Goal: Ask a question: Seek information or help from site administrators or community

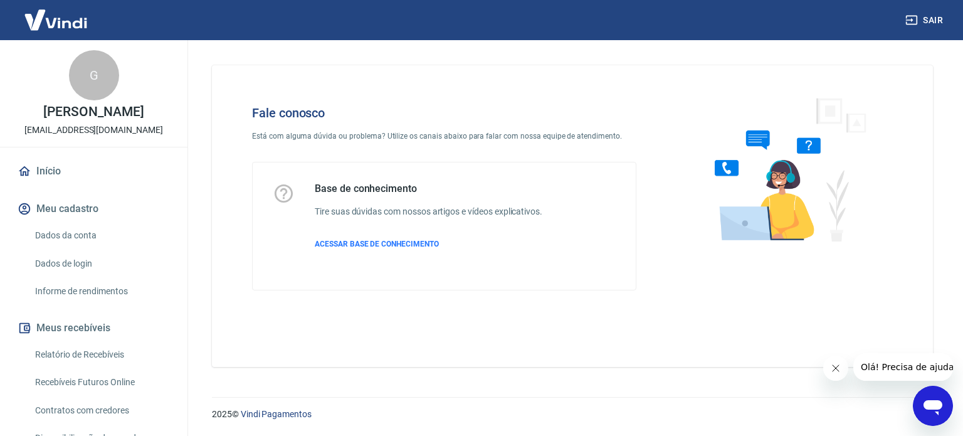
click at [933, 408] on icon "Abrir janela de mensagens" at bounding box center [933, 407] width 19 height 15
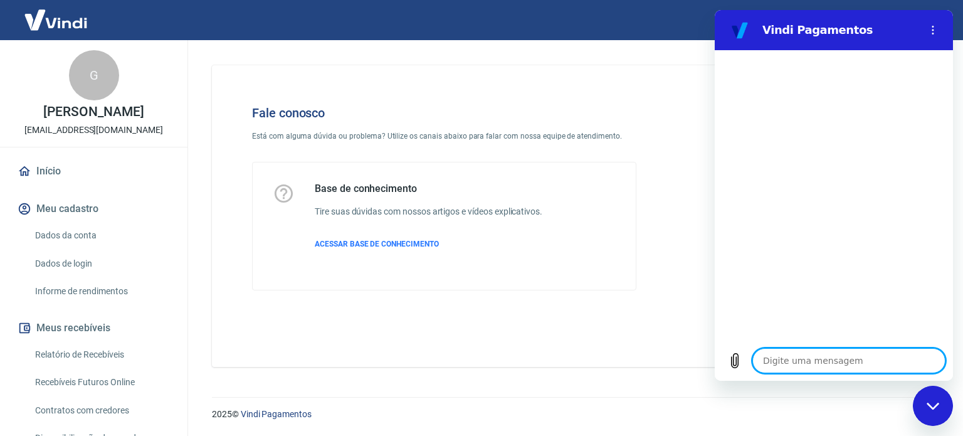
click at [803, 364] on textarea at bounding box center [848, 360] width 193 height 25
type textarea "M"
type textarea "x"
type textarea "Mu"
type textarea "x"
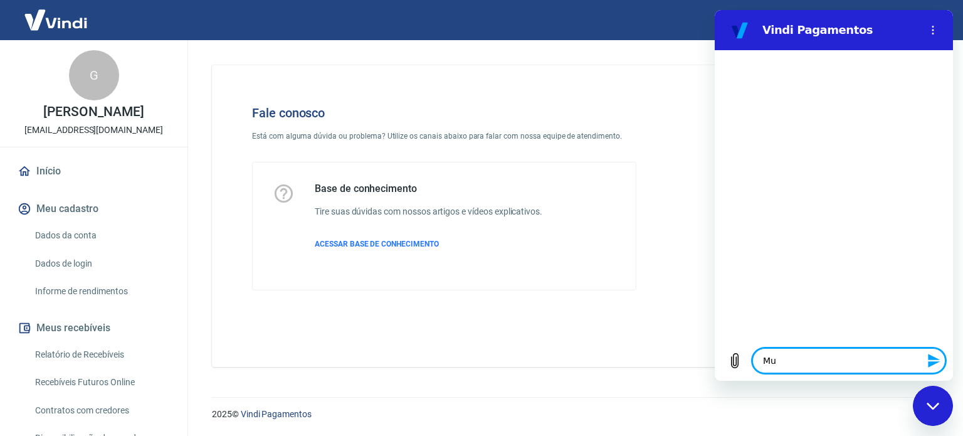
type textarea "Mud"
type textarea "x"
type textarea "Muda"
type textarea "x"
type textarea "Mudan"
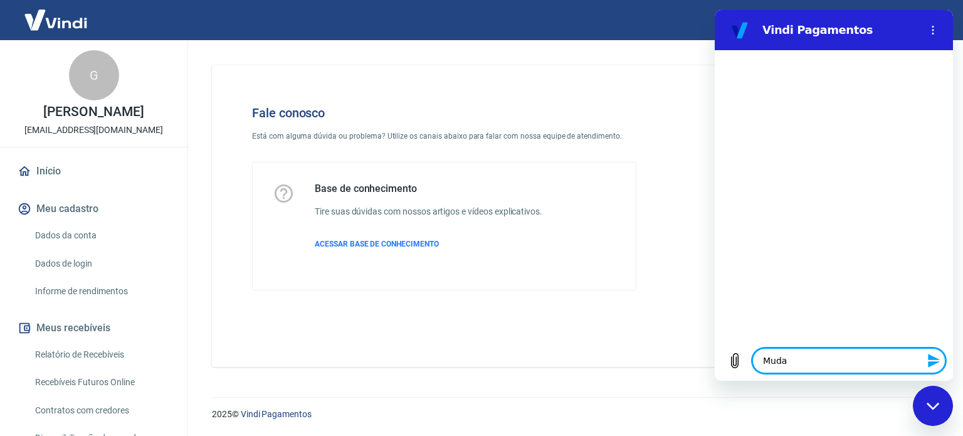
type textarea "x"
type textarea "Mudanç"
type textarea "x"
type textarea "Mudança"
type textarea "x"
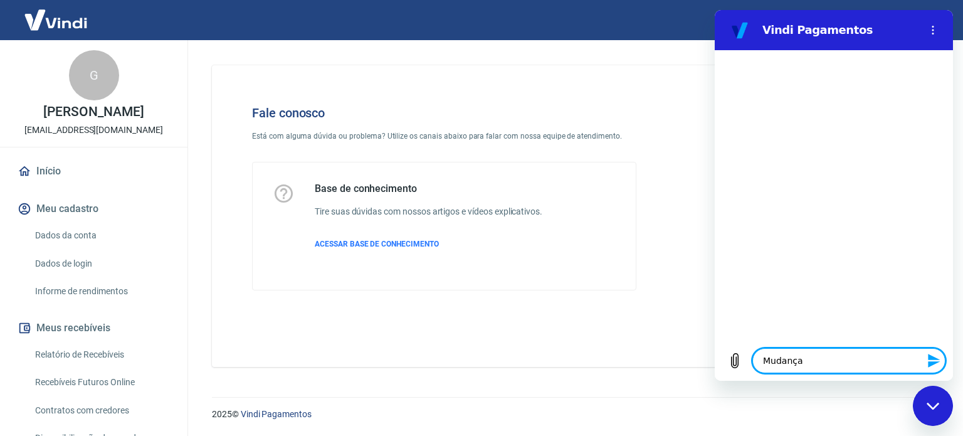
type textarea "Mudança"
type textarea "x"
type textarea "Mudança d"
type textarea "x"
type textarea "Mudança de"
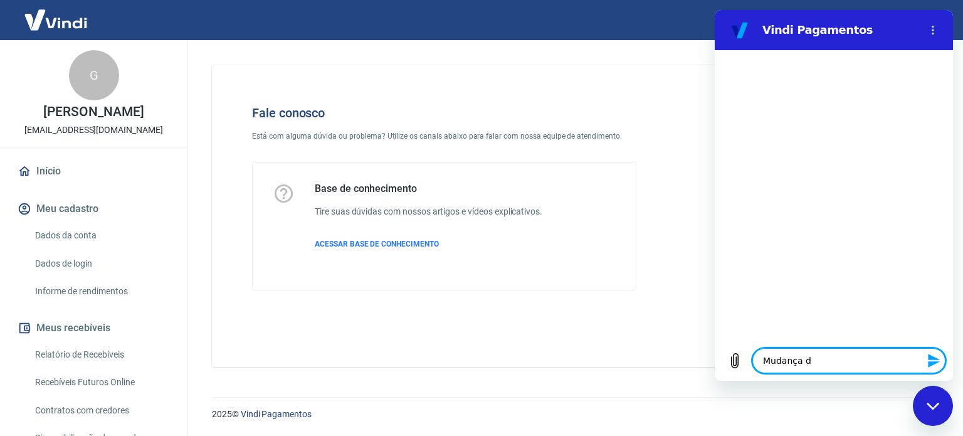
type textarea "x"
type textarea "Mudança de"
type textarea "x"
type textarea "Mudança de p"
type textarea "x"
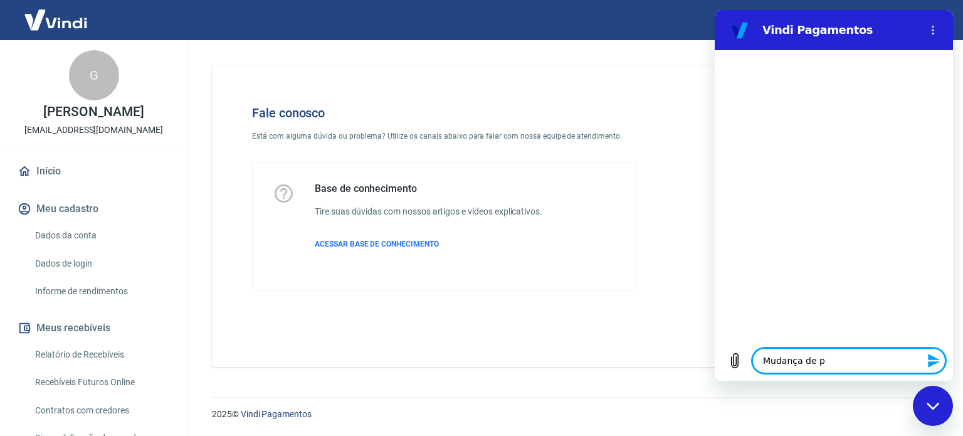
type textarea "Mudança de pl"
type textarea "x"
type textarea "Mudança de pla"
type textarea "x"
type textarea "Mudança de plat"
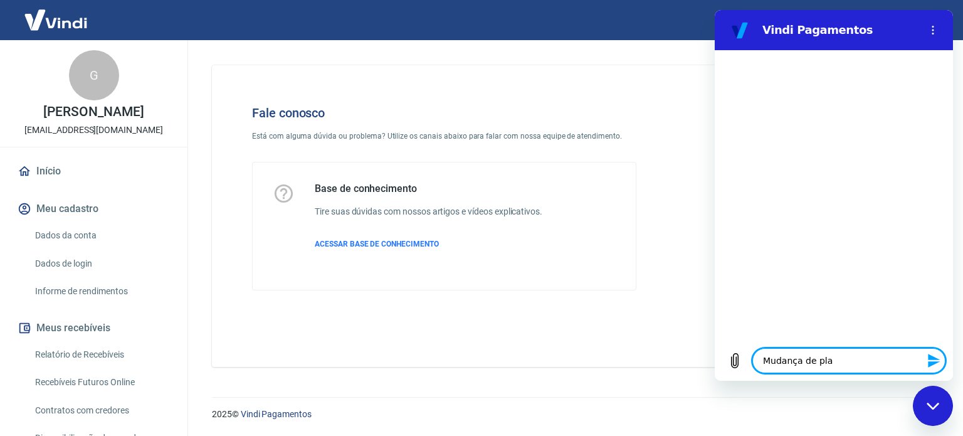
type textarea "x"
type textarea "Mudança de plata"
type textarea "x"
type textarea "Mudança de plataf"
type textarea "x"
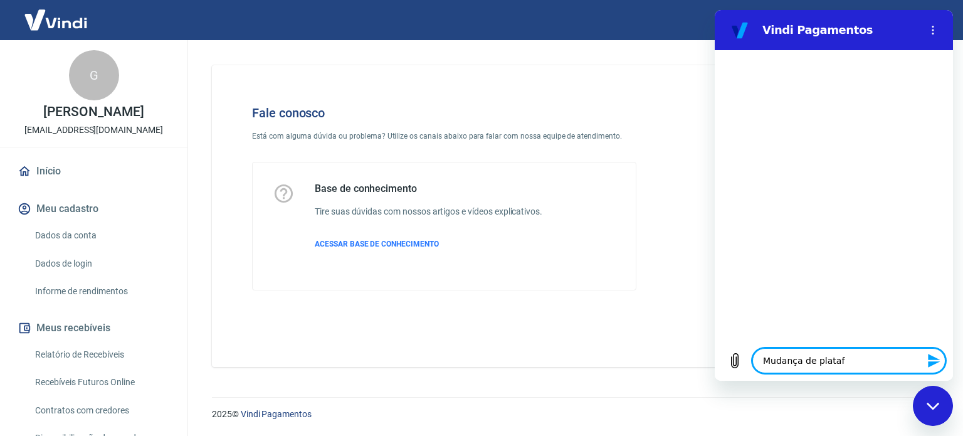
type textarea "Mudança de platafo"
type textarea "x"
type textarea "Mudança de platafor"
type textarea "x"
type textarea "Mudança de plataform"
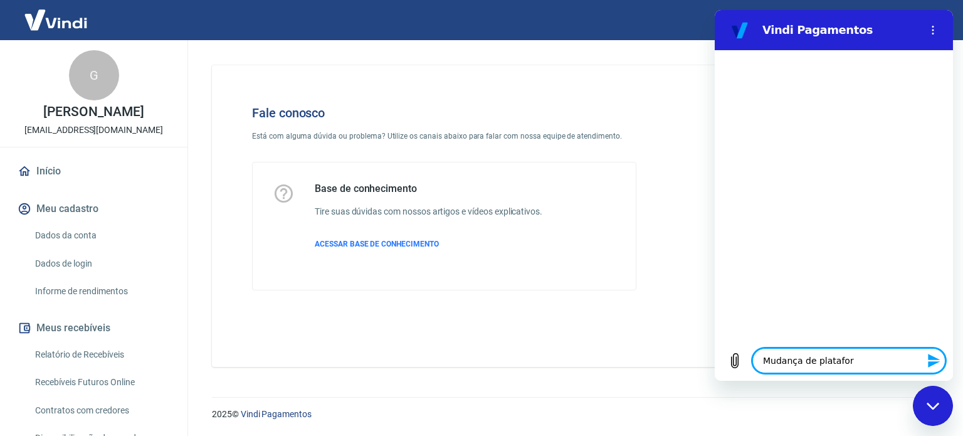
type textarea "x"
type textarea "Mudança de plataforma"
type textarea "x"
type textarea "Mudança de plataforma."
type textarea "x"
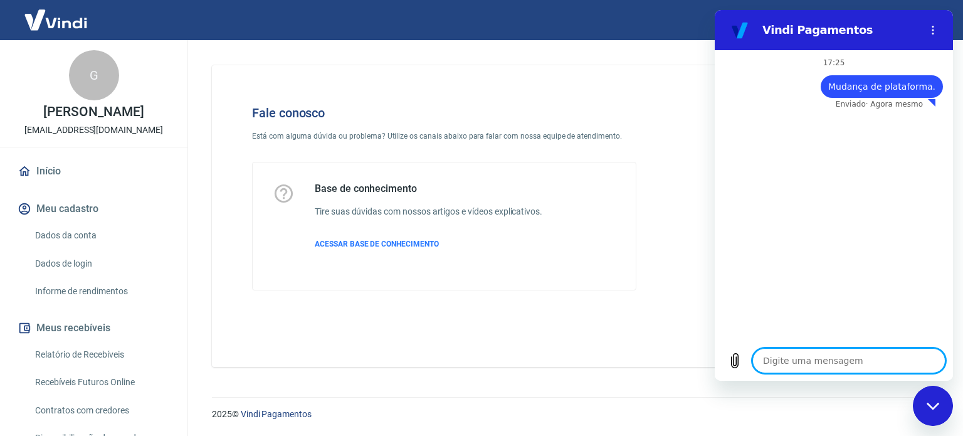
type textarea "x"
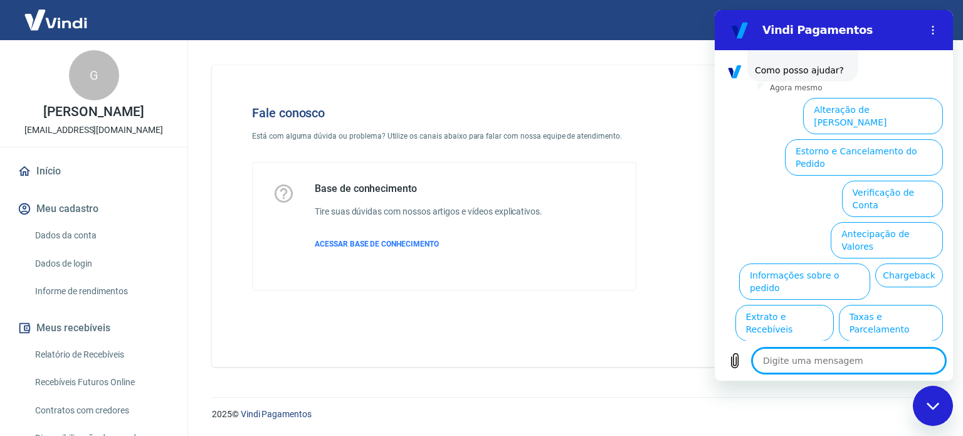
scroll to position [95, 0]
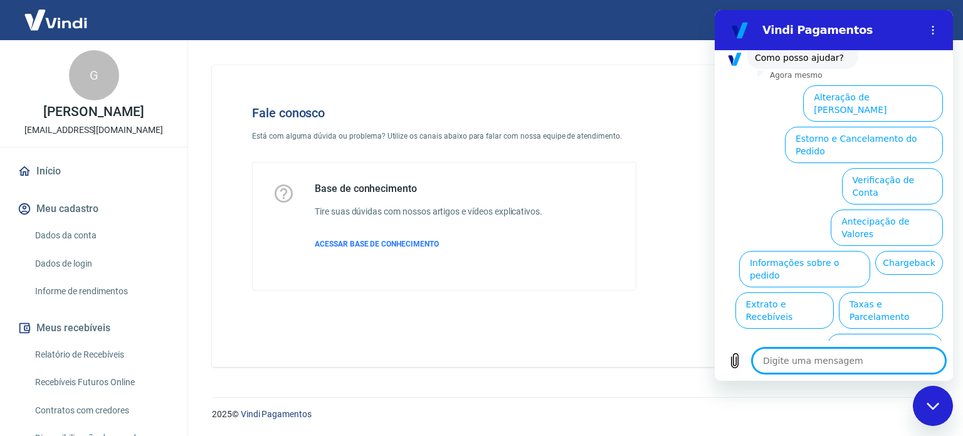
click at [873, 360] on textarea at bounding box center [848, 360] width 193 height 25
type textarea "f"
type textarea "x"
type textarea "fa"
type textarea "x"
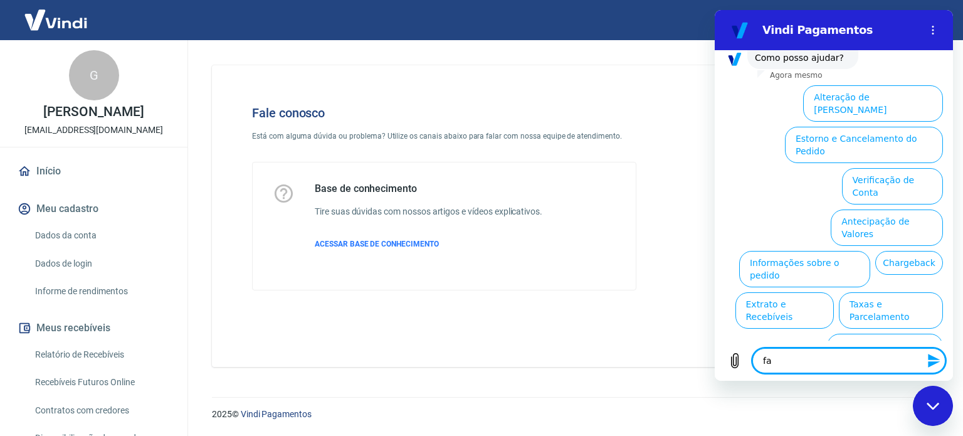
type textarea "fal"
type textarea "x"
type textarea "fala"
type textarea "x"
type textarea "falar"
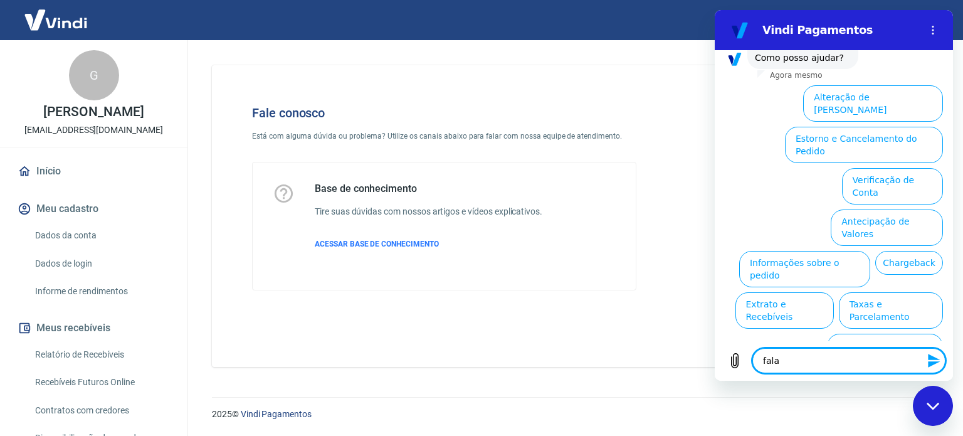
type textarea "x"
type textarea "falar"
type textarea "x"
type textarea "falar c"
type textarea "x"
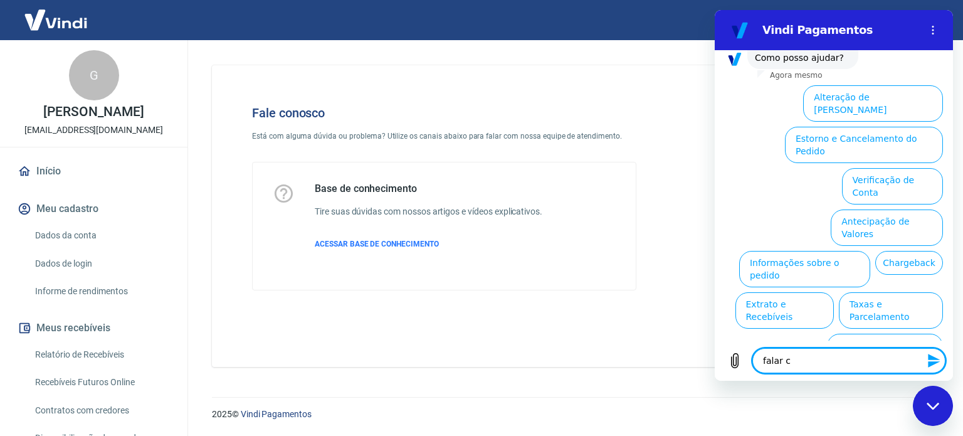
type textarea "falar co"
type textarea "x"
type textarea "falar com"
type textarea "x"
type textarea "falar com"
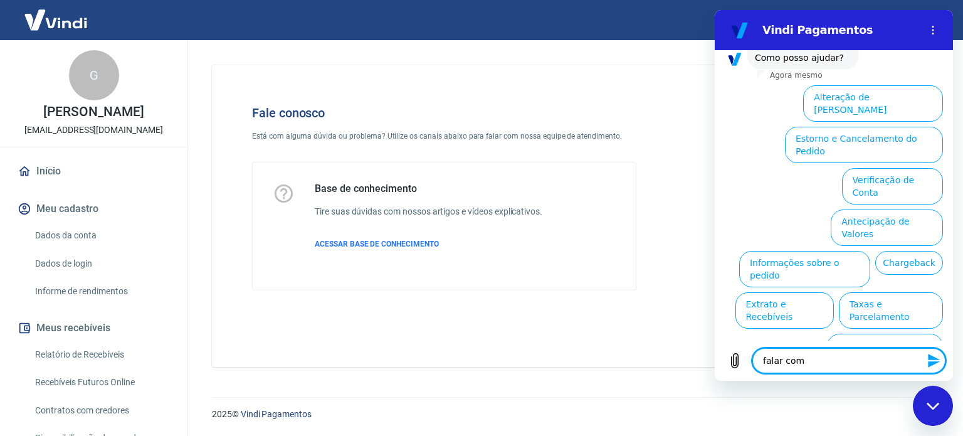
type textarea "x"
type textarea "falar com a"
type textarea "x"
type textarea "falar com at"
type textarea "x"
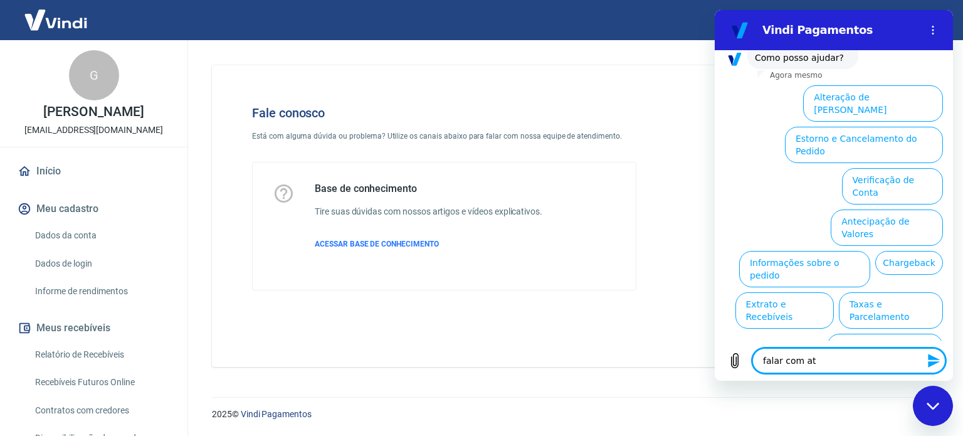
type textarea "falar com ate"
type textarea "x"
type textarea "falar com [GEOGRAPHIC_DATA]"
type textarea "x"
type textarea "falar com atend"
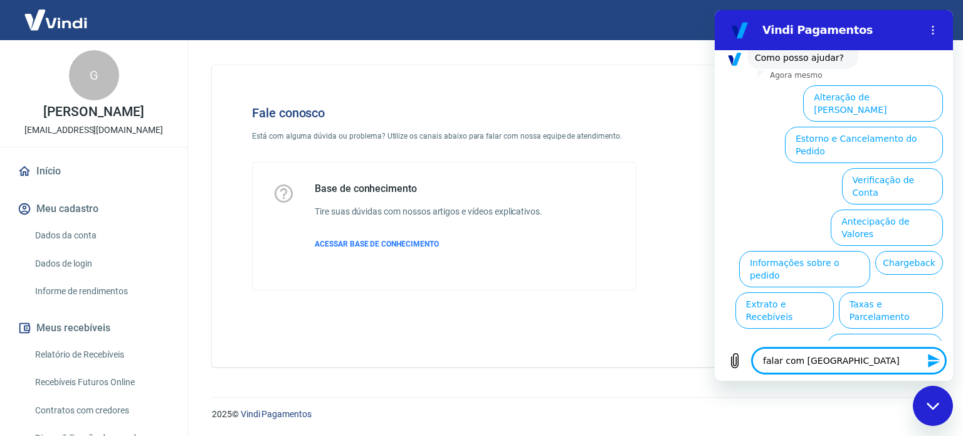
type textarea "x"
type textarea "falar com atende"
type textarea "x"
type textarea "falar com atenden"
type textarea "x"
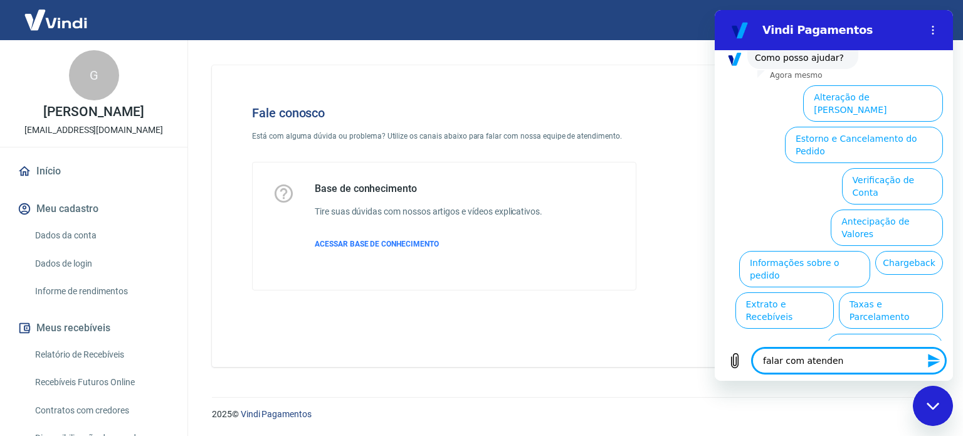
type textarea "falar com atendent"
type textarea "x"
type textarea "falar com atendente"
type textarea "x"
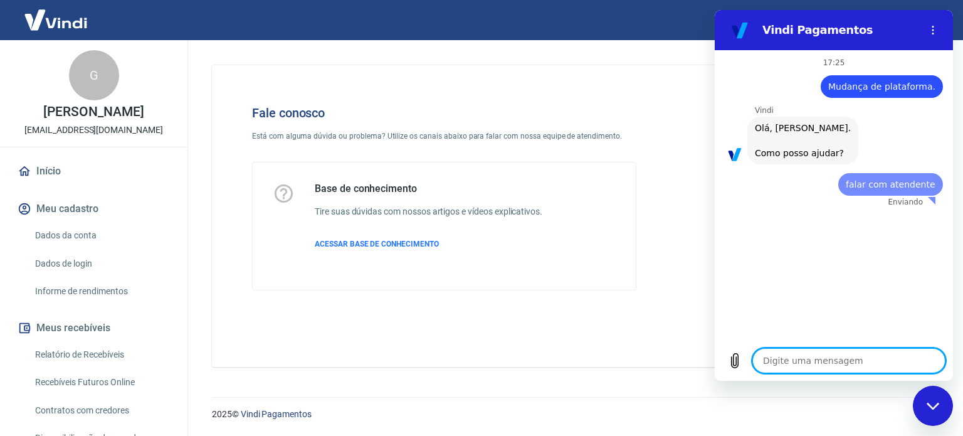
scroll to position [0, 0]
type textarea "x"
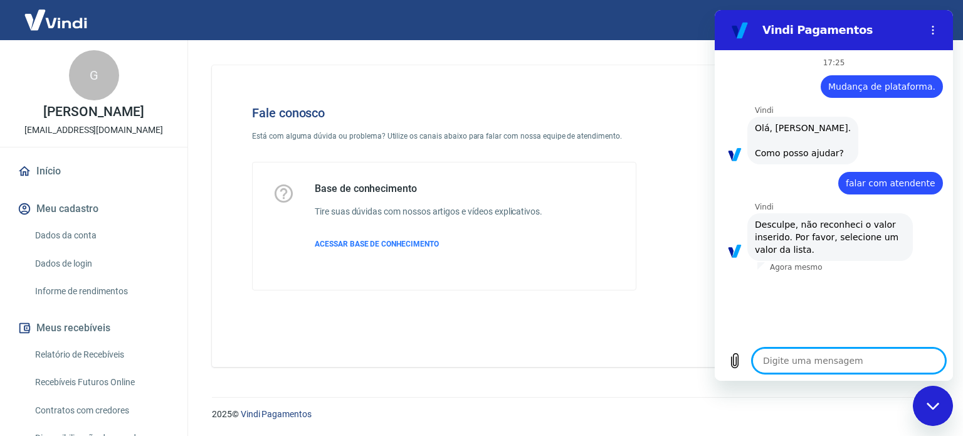
click at [826, 363] on textarea at bounding box center [848, 360] width 193 height 25
type textarea "q"
type textarea "x"
type textarea "qu"
type textarea "x"
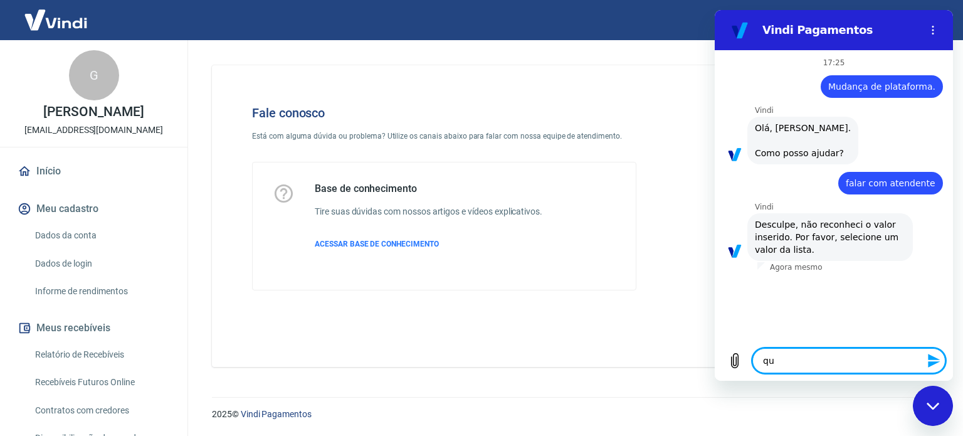
type textarea "qua"
type textarea "x"
type textarea "qual"
type textarea "x"
type textarea "qual"
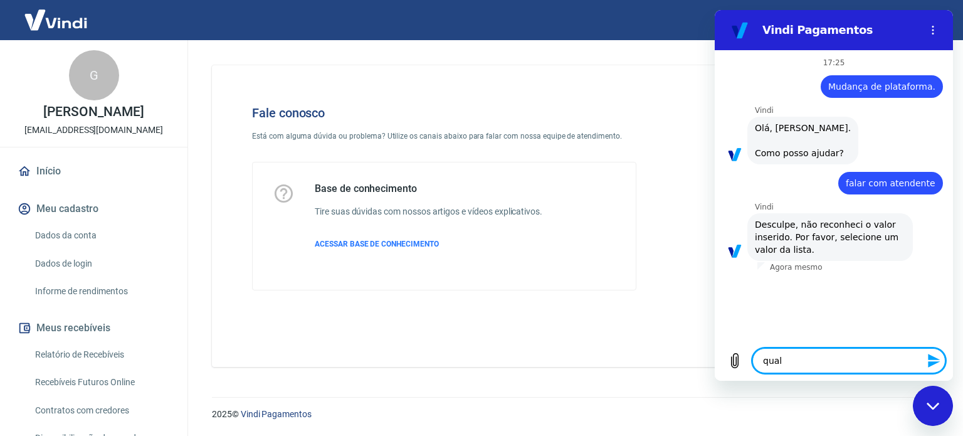
type textarea "x"
type textarea "qual l"
type textarea "x"
type textarea "qual ls"
type textarea "x"
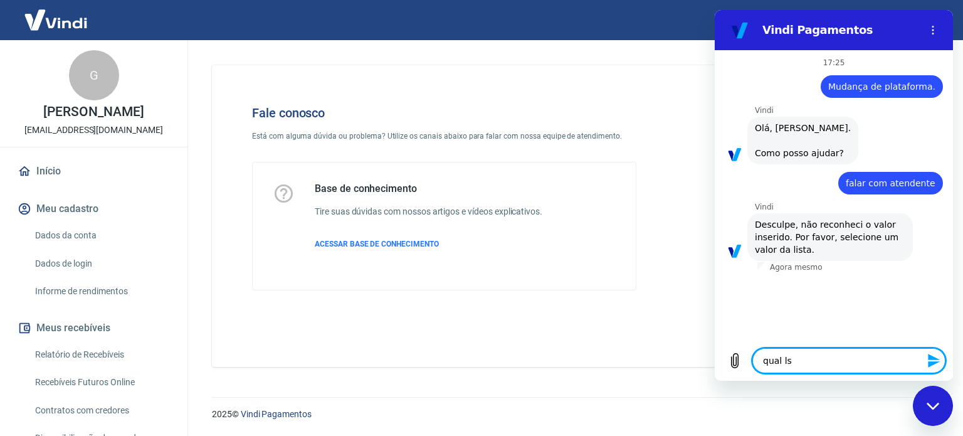
type textarea "qual lsi"
type textarea "x"
type textarea "qual lsit"
type textarea "x"
type textarea "qual lsita"
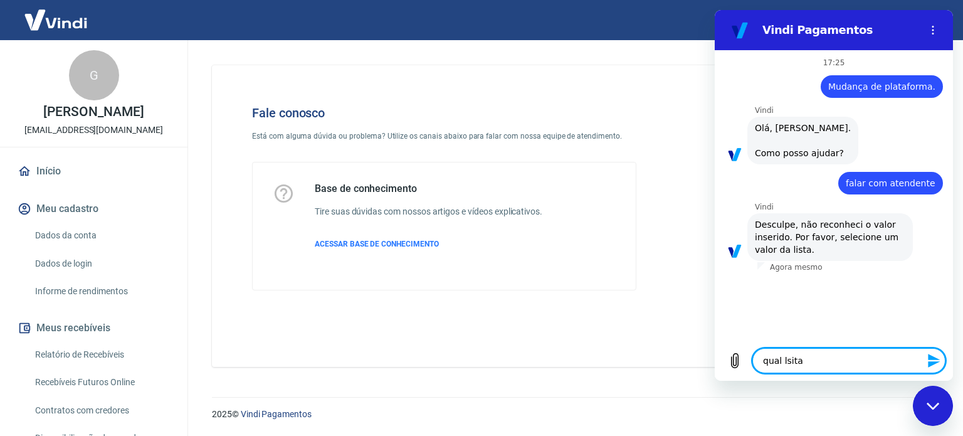
type textarea "x"
type textarea "qual lsita?"
type textarea "x"
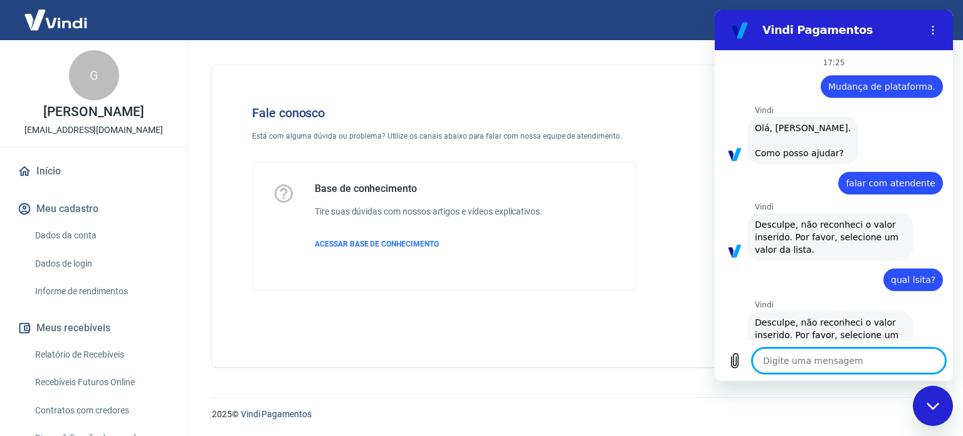
type textarea "x"
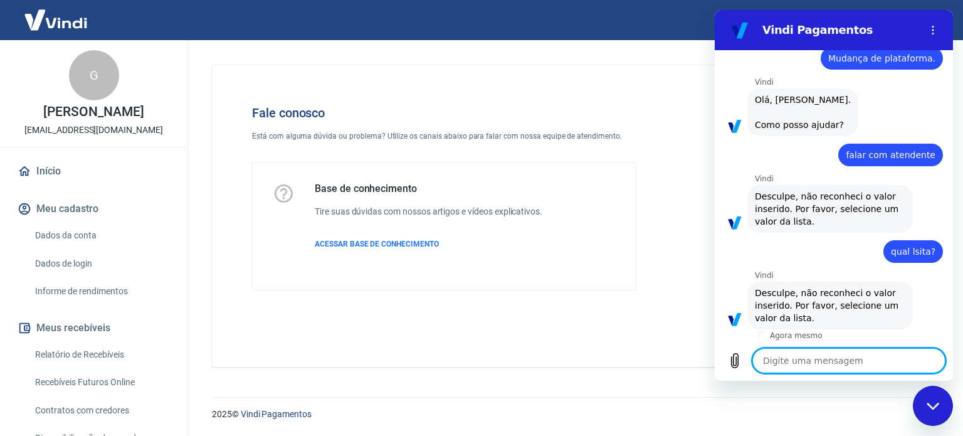
scroll to position [31, 0]
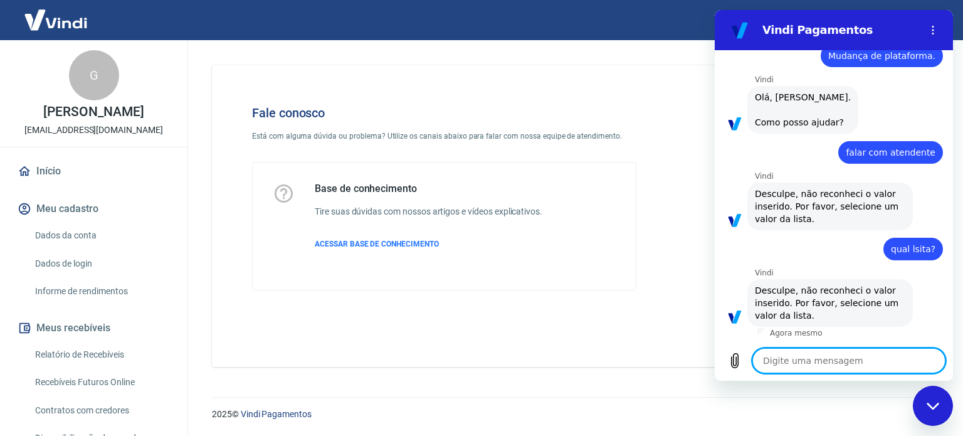
type textarea "n"
type textarea "x"
type textarea "nã"
type textarea "x"
type textarea "não"
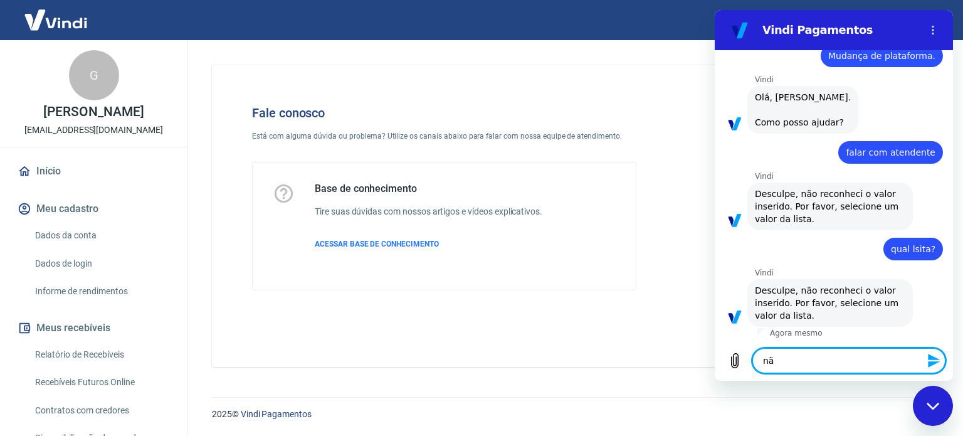
type textarea "x"
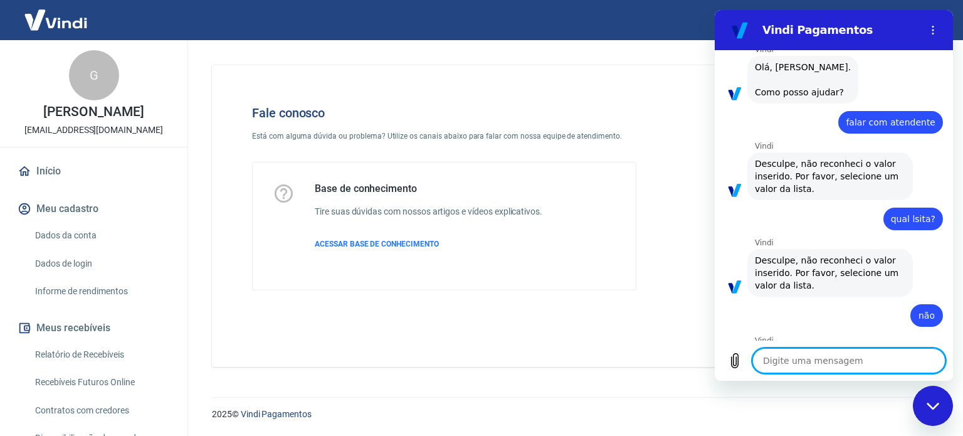
type textarea "x"
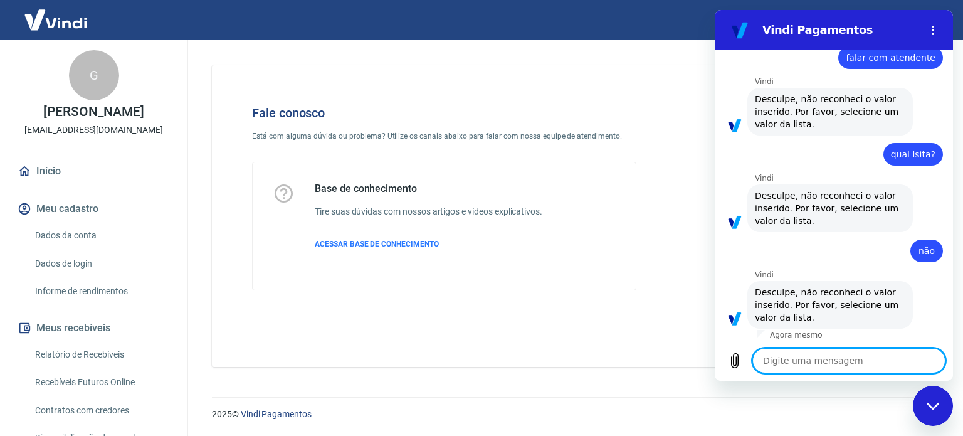
scroll to position [128, 0]
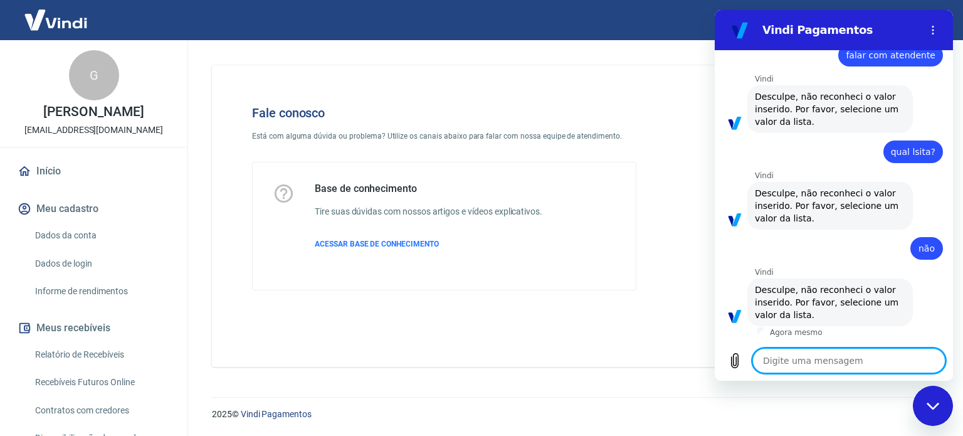
type textarea "f"
type textarea "x"
type textarea "fa"
type textarea "x"
type textarea "fal"
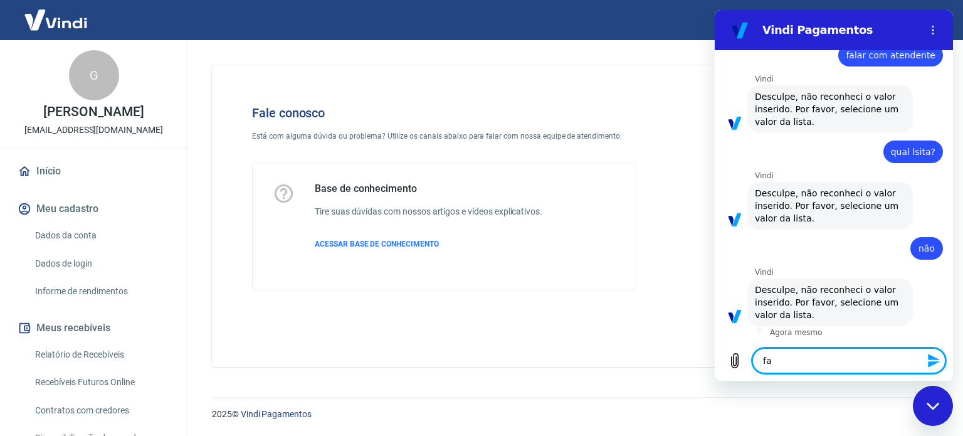
type textarea "x"
type textarea "fala"
type textarea "x"
type textarea "falar"
type textarea "x"
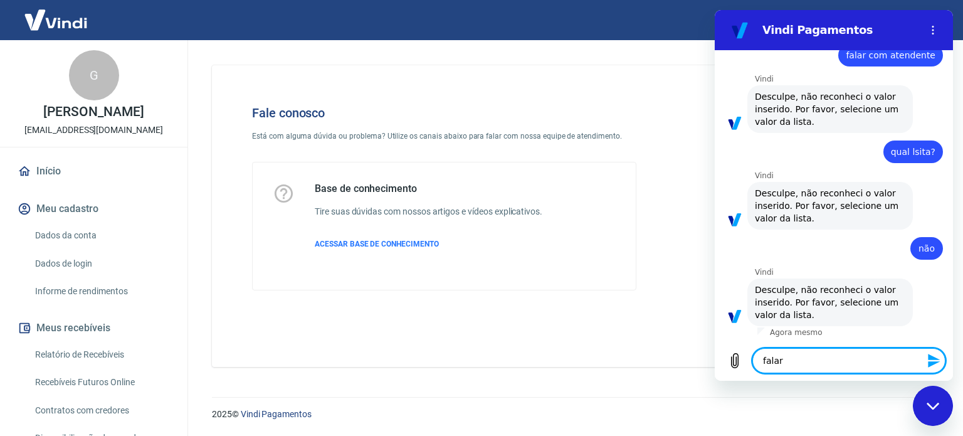
type textarea "falar"
type textarea "x"
type textarea "falar c"
type textarea "x"
type textarea "falar co"
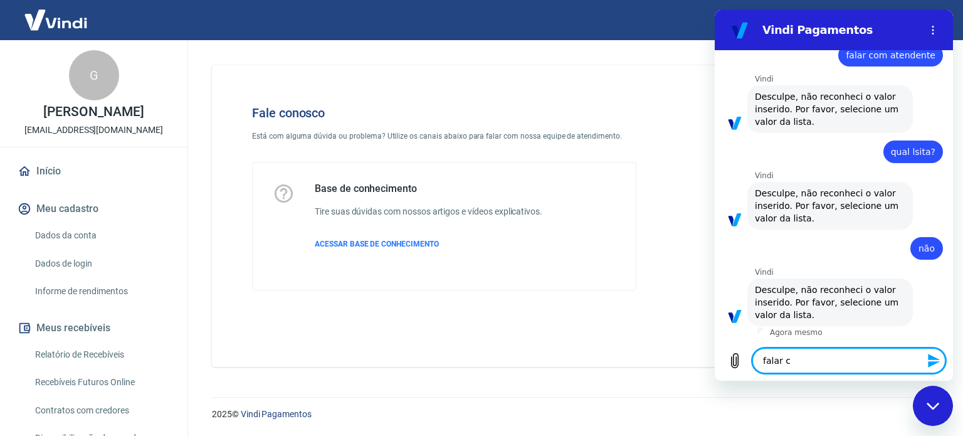
type textarea "x"
type textarea "falar com"
type textarea "x"
type textarea "falar com"
type textarea "x"
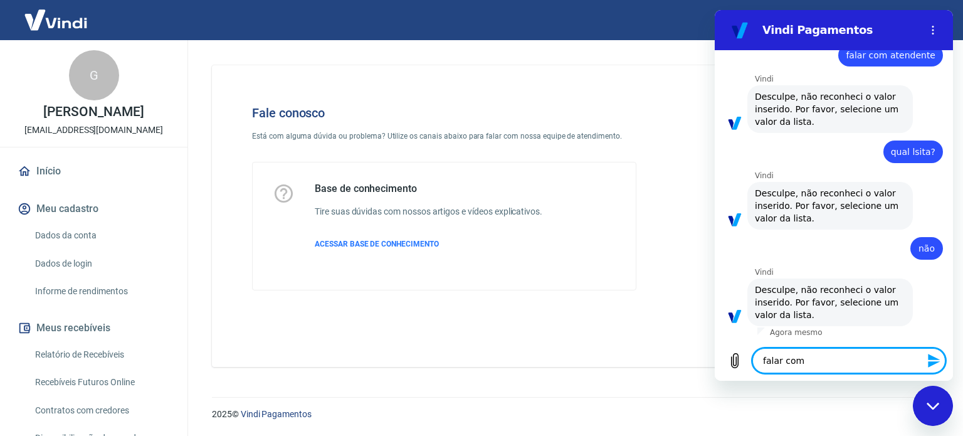
type textarea "falar com a"
type textarea "x"
type textarea "falar com at"
type textarea "x"
type textarea "falar com ate"
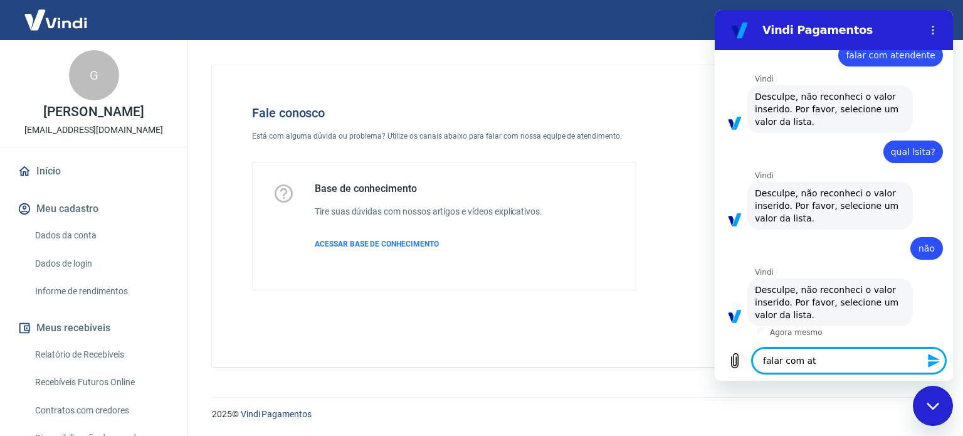
type textarea "x"
type textarea "falar com [GEOGRAPHIC_DATA]"
type textarea "x"
type textarea "falar com atend"
type textarea "x"
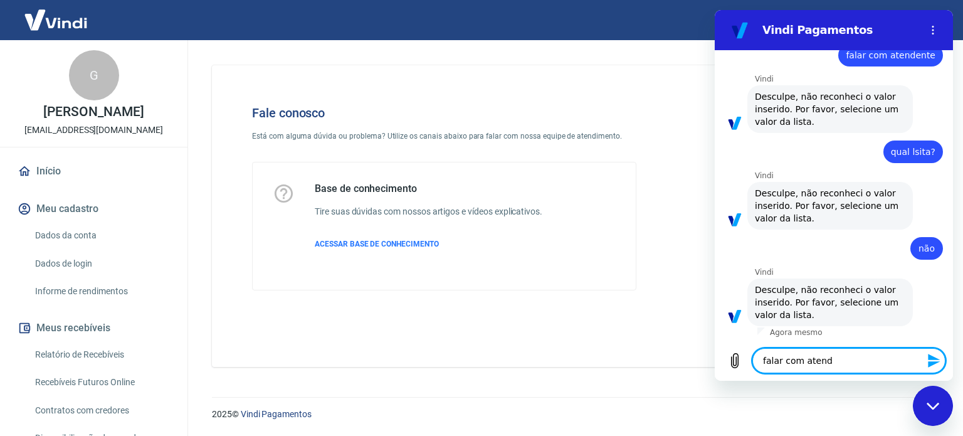
type textarea "falar com atende"
type textarea "x"
type textarea "falar com atenden"
type textarea "x"
type textarea "falar com atendent"
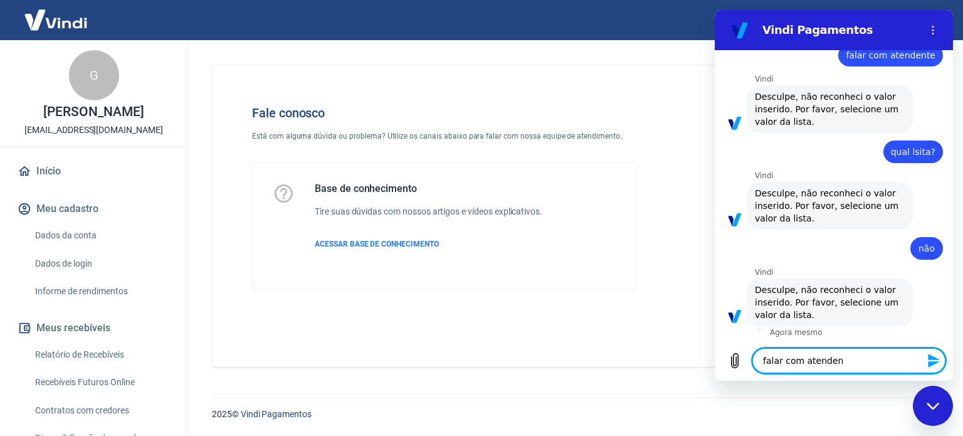
type textarea "x"
type textarea "falar com atendente"
type textarea "x"
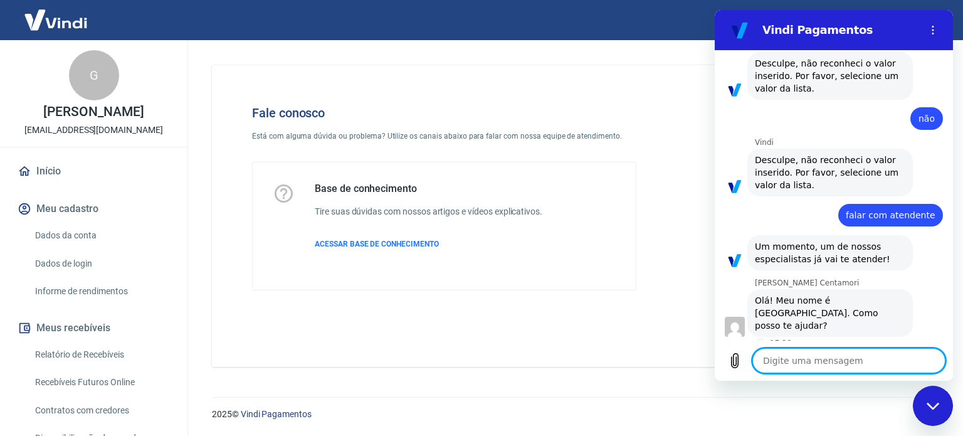
scroll to position [256, 0]
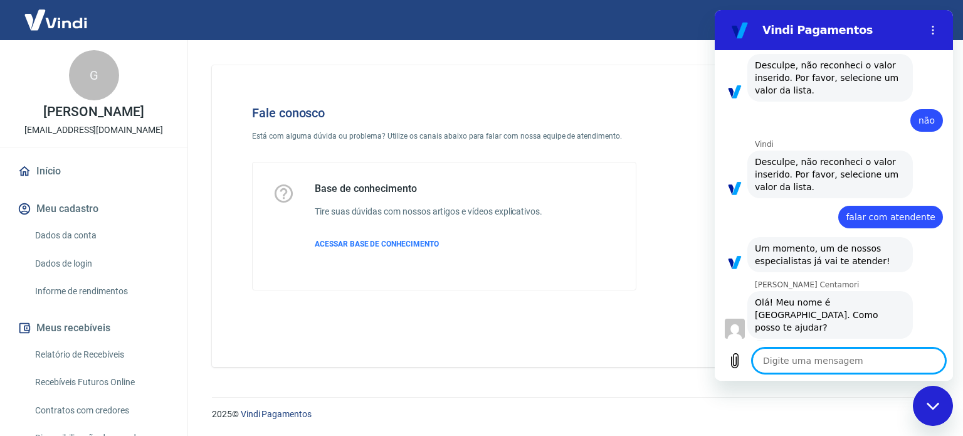
type textarea "x"
click at [828, 358] on textarea at bounding box center [848, 360] width 193 height 25
type textarea "o"
type textarea "x"
type textarea "oI"
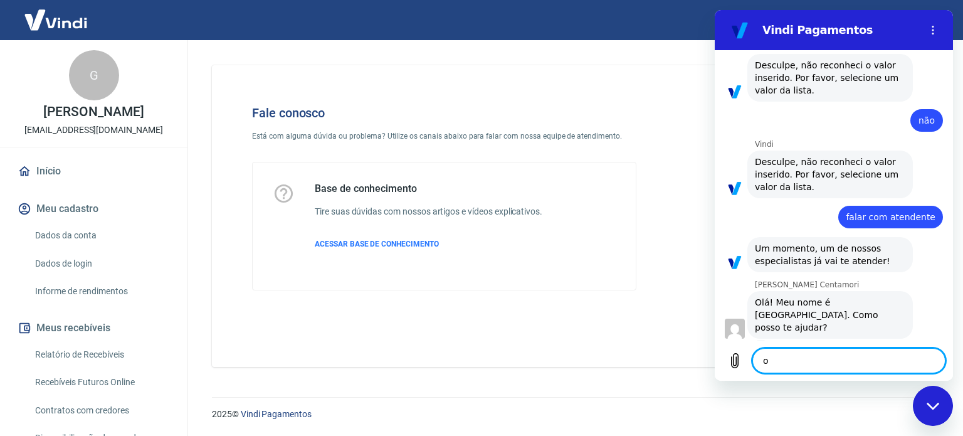
type textarea "x"
type textarea "o"
type textarea "x"
type textarea "O"
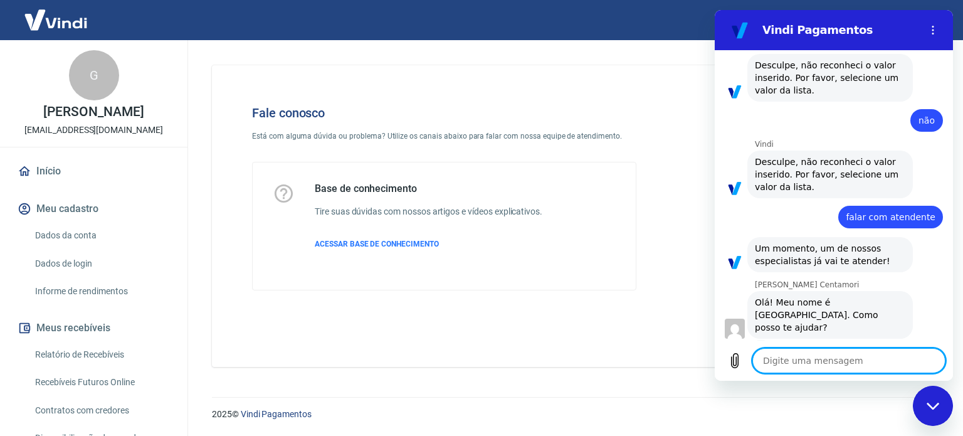
type textarea "x"
type textarea "Oi"
type textarea "x"
type textarea "Oi"
type textarea "x"
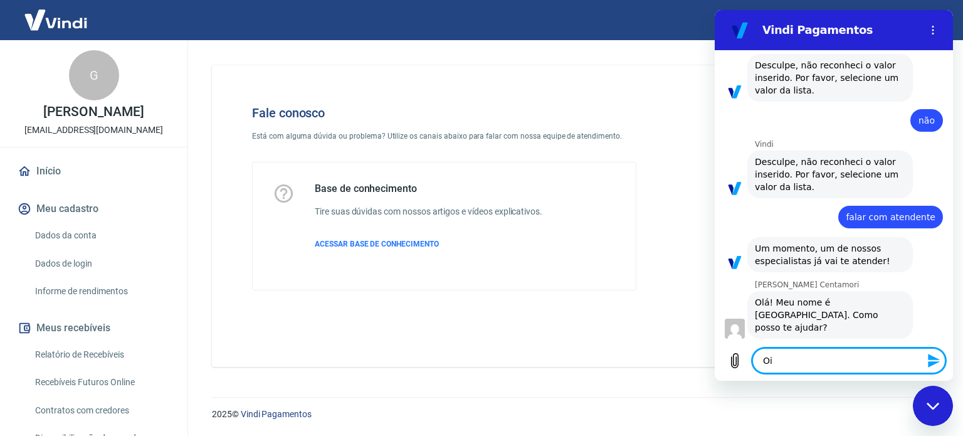
type textarea "Oi M"
type textarea "x"
type textarea "Oi Ma"
type textarea "x"
type textarea "Oi Mar"
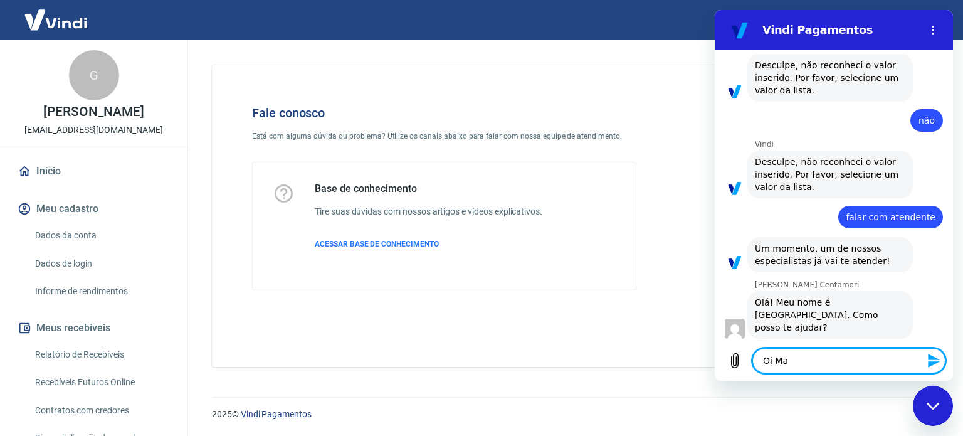
type textarea "x"
type textarea "Oi Mari"
type textarea "x"
type textarea "[PERSON_NAME]"
type textarea "x"
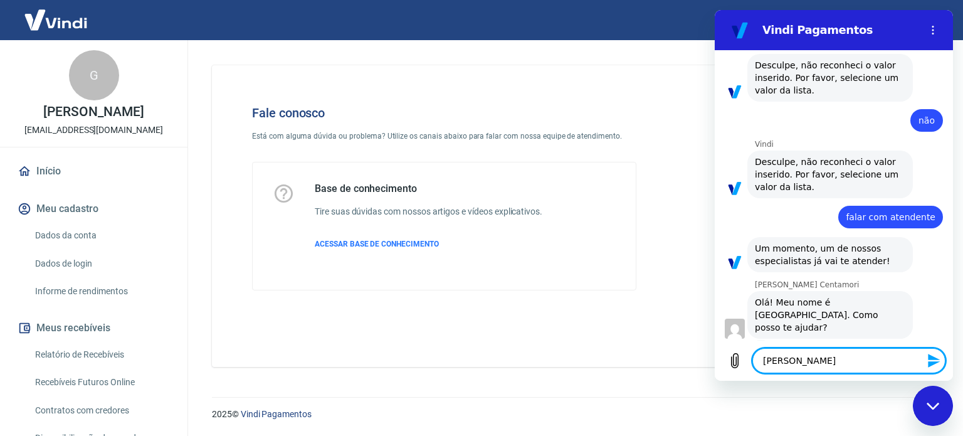
type textarea "[PERSON_NAME]"
type textarea "x"
type textarea "Oi Mariana"
type textarea "x"
type textarea "Oi Mariana,"
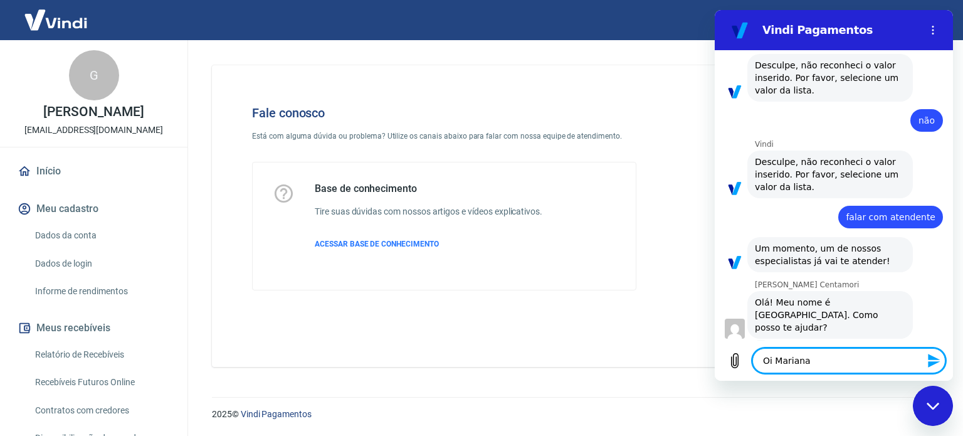
type textarea "x"
type textarea "Oi Mariana,"
type textarea "x"
type textarea "Oi Mariana, t"
type textarea "x"
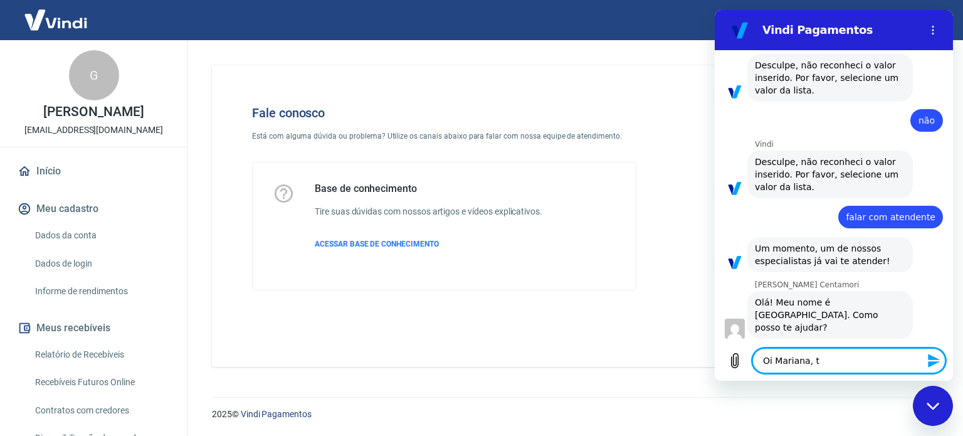
type textarea "Oi Mariana, tu"
type textarea "x"
type textarea "[PERSON_NAME], tud"
type textarea "x"
type textarea "Oi Mariana, tudo"
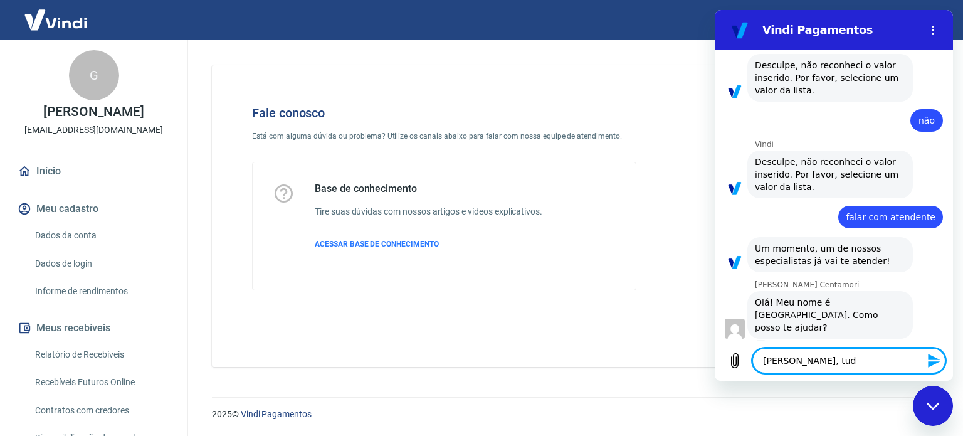
type textarea "x"
type textarea "Oi Mariana, tudo"
type textarea "x"
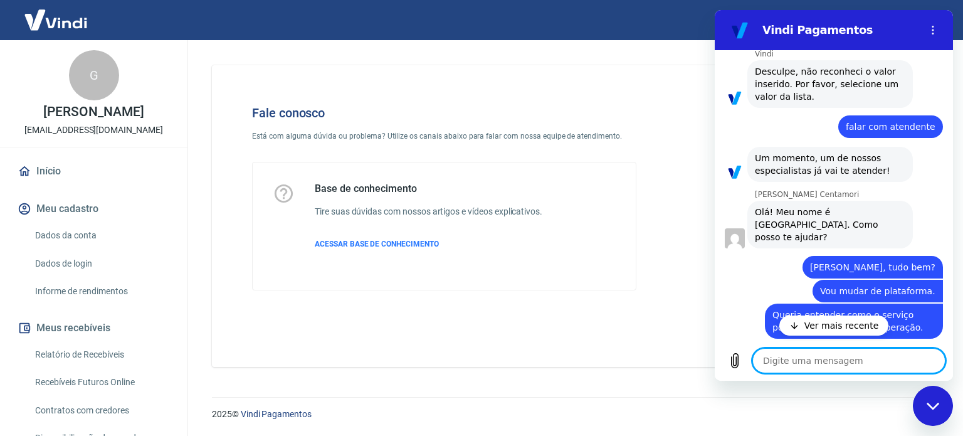
scroll to position [399, 0]
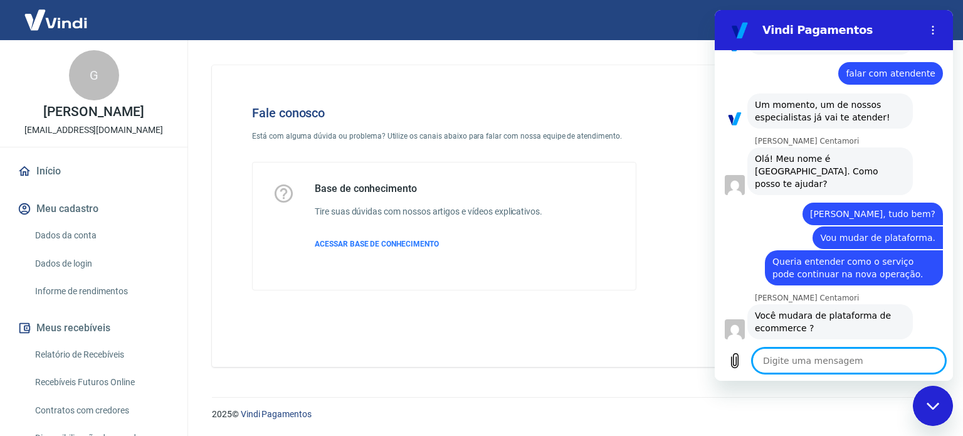
click at [823, 365] on textarea at bounding box center [848, 360] width 193 height 25
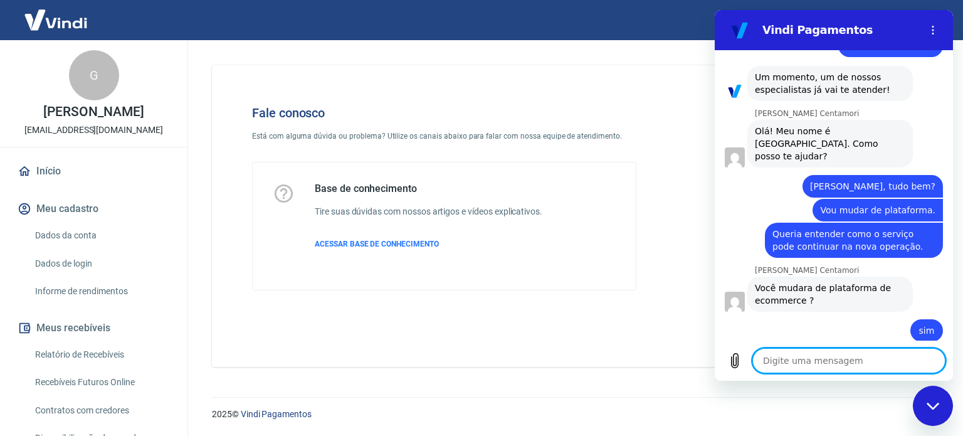
scroll to position [430, 0]
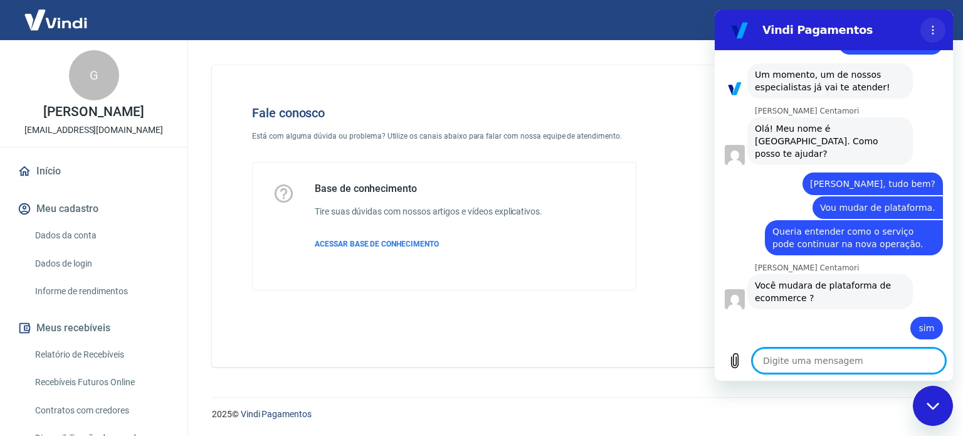
click at [931, 33] on icon "Menu de opções" at bounding box center [933, 30] width 10 height 10
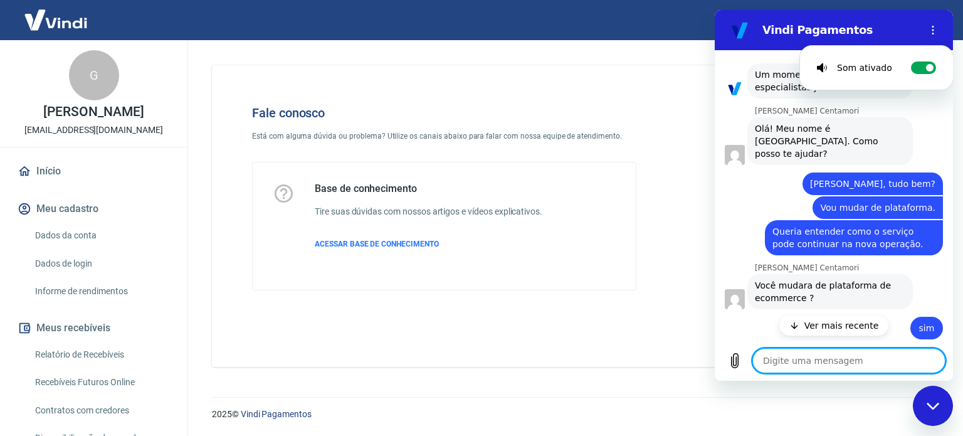
scroll to position [484, 0]
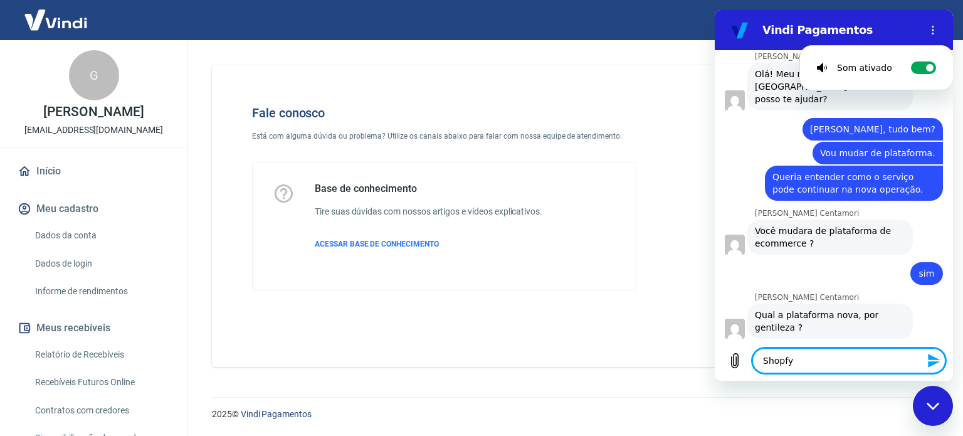
drag, startPoint x: 784, startPoint y: 361, endPoint x: 810, endPoint y: 351, distance: 27.0
click at [784, 361] on textarea "Shopfy" at bounding box center [848, 360] width 193 height 25
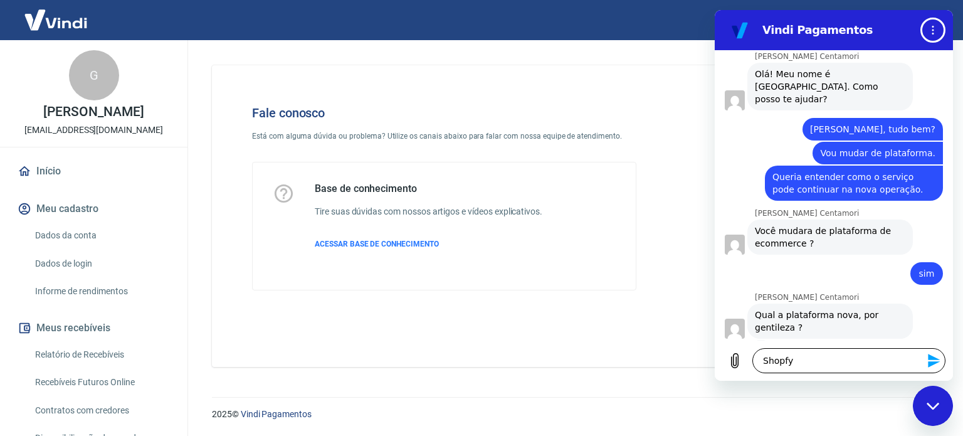
click at [784, 363] on textarea "Shopfy" at bounding box center [848, 360] width 193 height 25
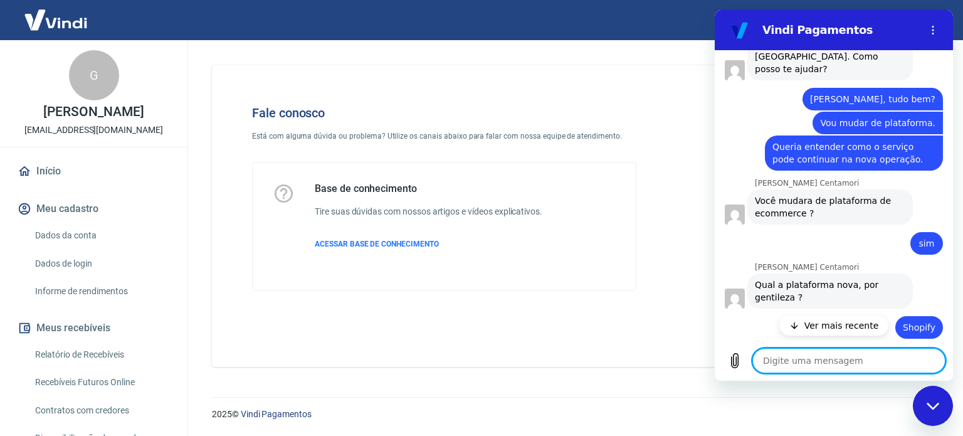
scroll to position [643, 0]
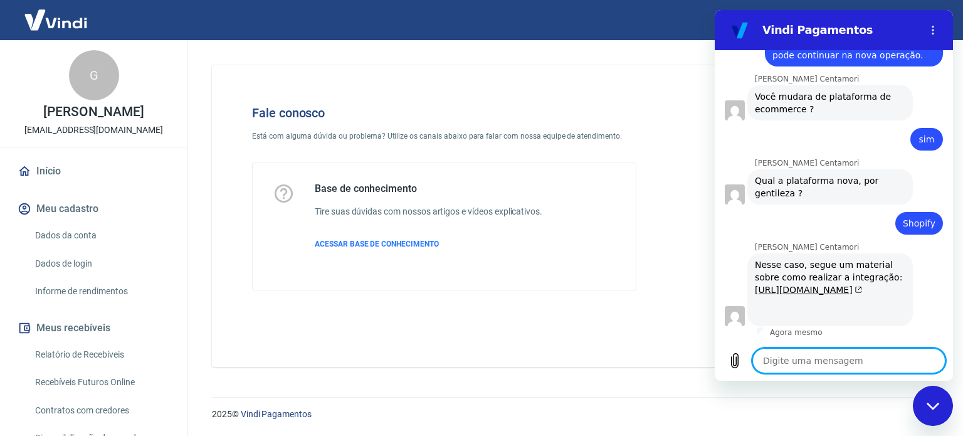
click at [831, 371] on textarea at bounding box center [848, 360] width 193 height 25
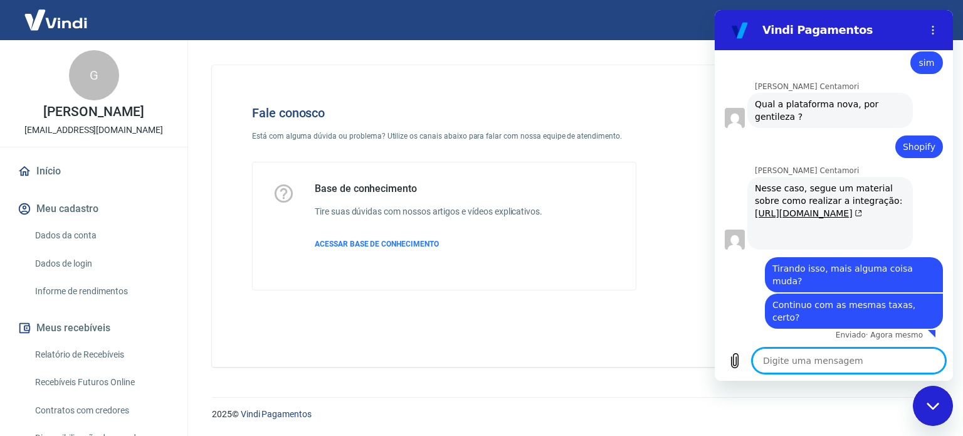
scroll to position [697, 0]
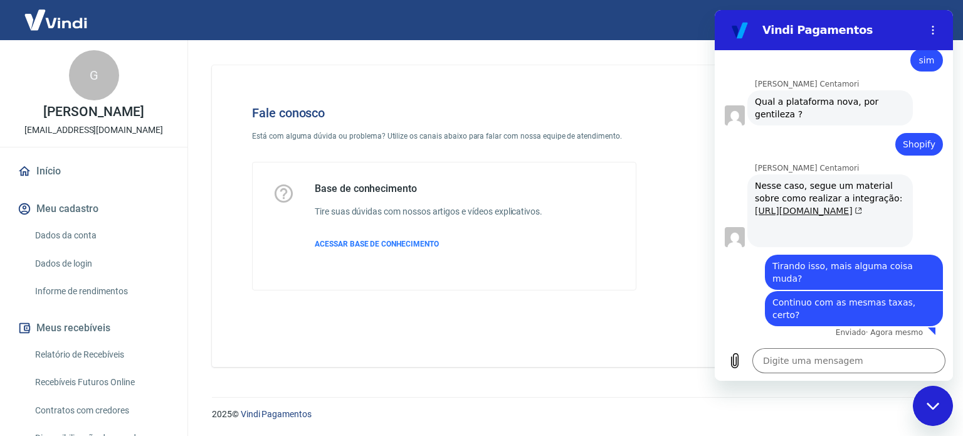
click at [815, 211] on link "[URL][DOMAIN_NAME]" at bounding box center [808, 211] width 107 height 10
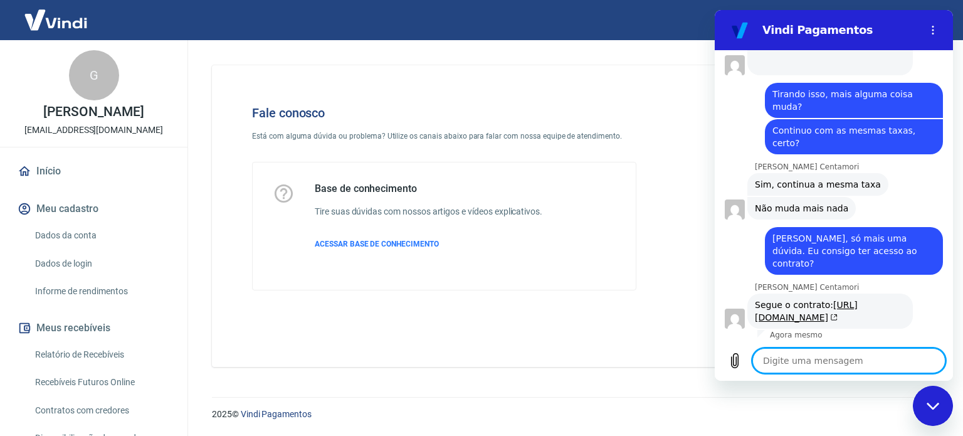
scroll to position [884, 0]
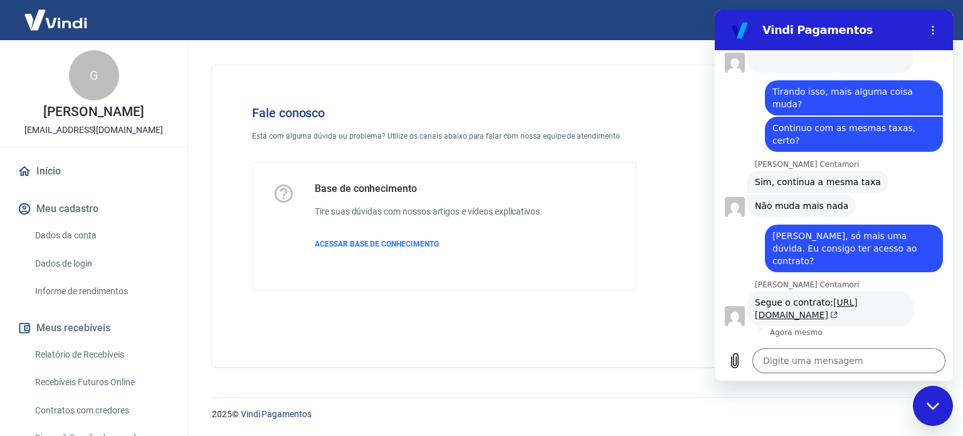
click at [811, 300] on link "[URL][DOMAIN_NAME]" at bounding box center [806, 308] width 103 height 23
click at [778, 363] on textarea at bounding box center [848, 360] width 193 height 25
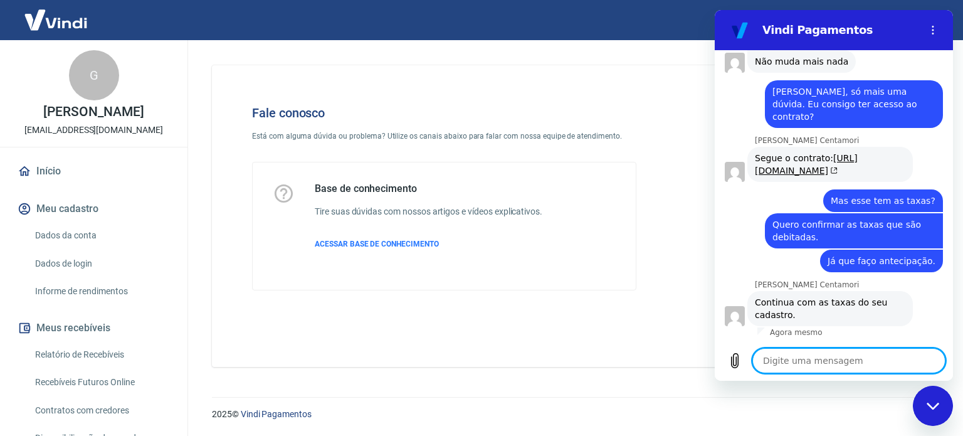
scroll to position [1028, 0]
click at [880, 366] on textarea at bounding box center [848, 360] width 193 height 25
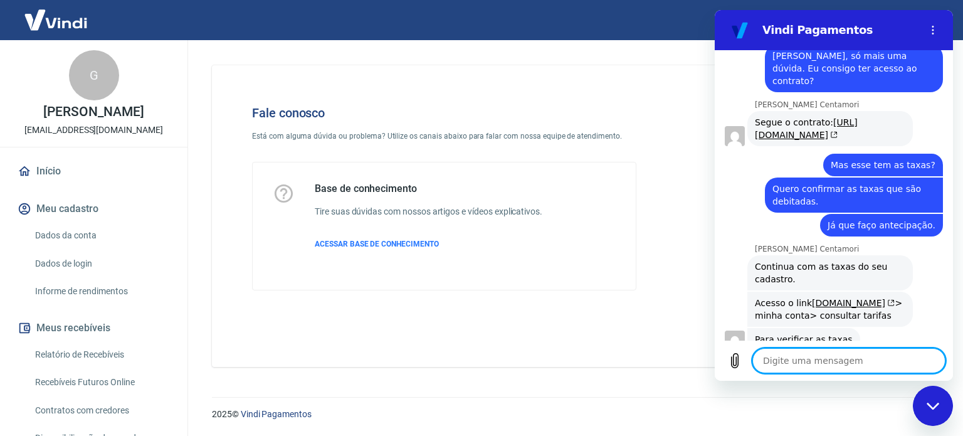
scroll to position [1101, 0]
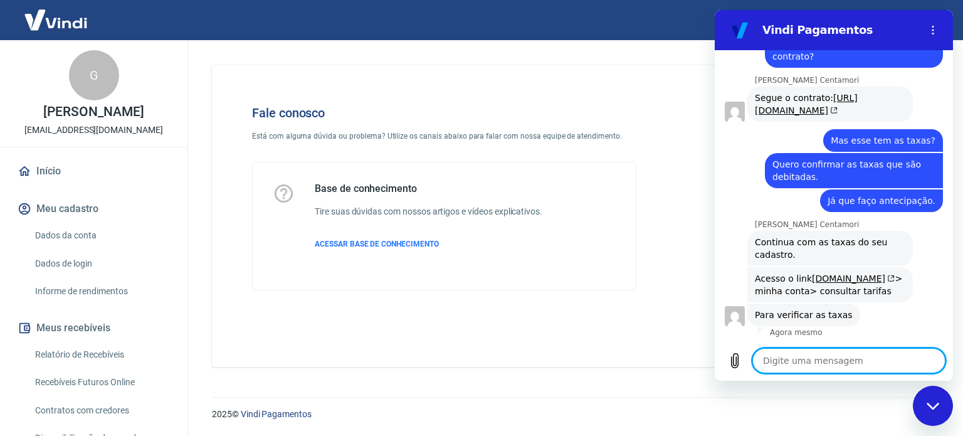
click at [833, 363] on textarea at bounding box center [848, 360] width 193 height 25
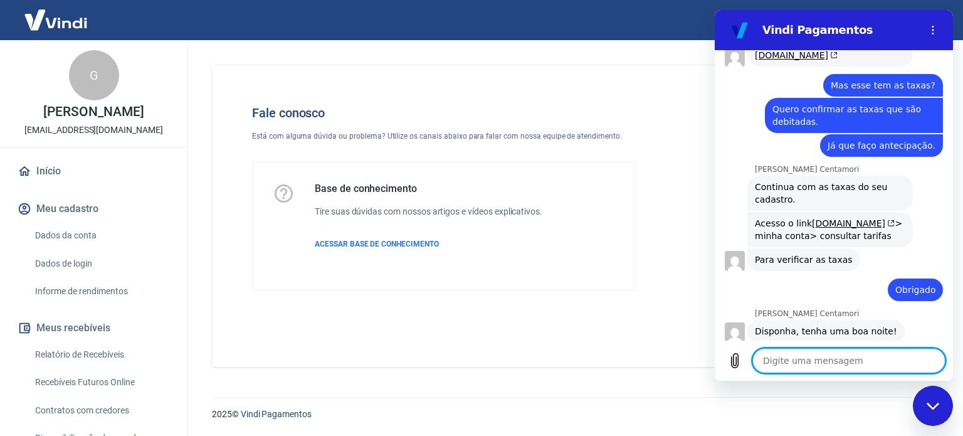
scroll to position [1172, 0]
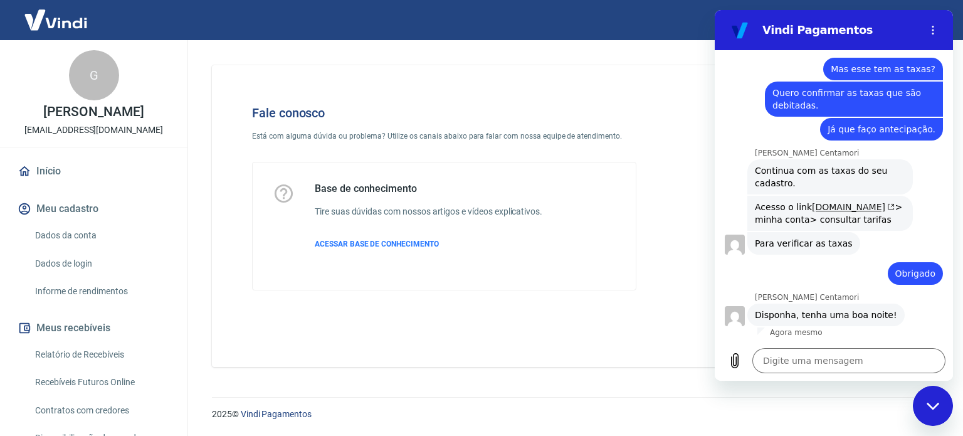
click at [823, 208] on link "[DOMAIN_NAME]" at bounding box center [853, 207] width 83 height 10
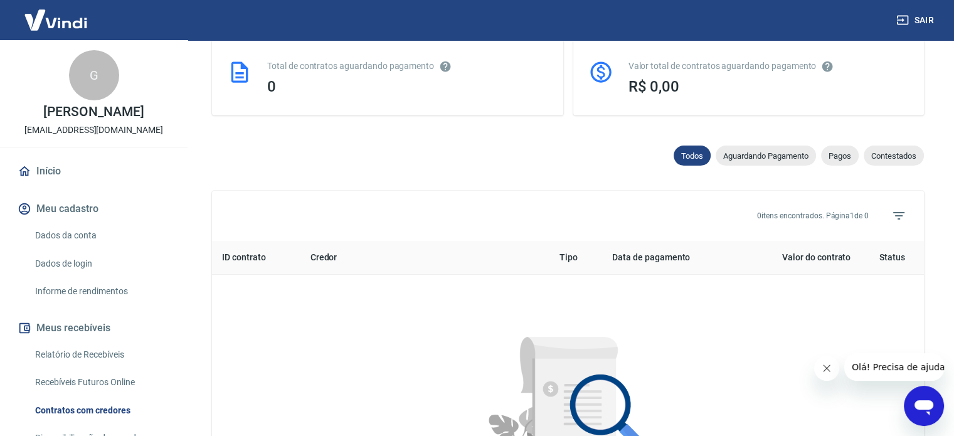
scroll to position [376, 0]
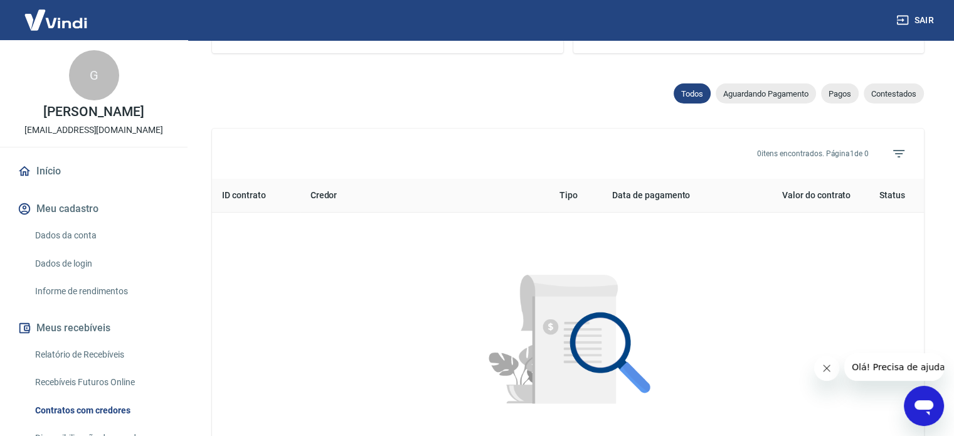
click at [929, 408] on icon "Abrir janela de mensagens" at bounding box center [923, 407] width 19 height 15
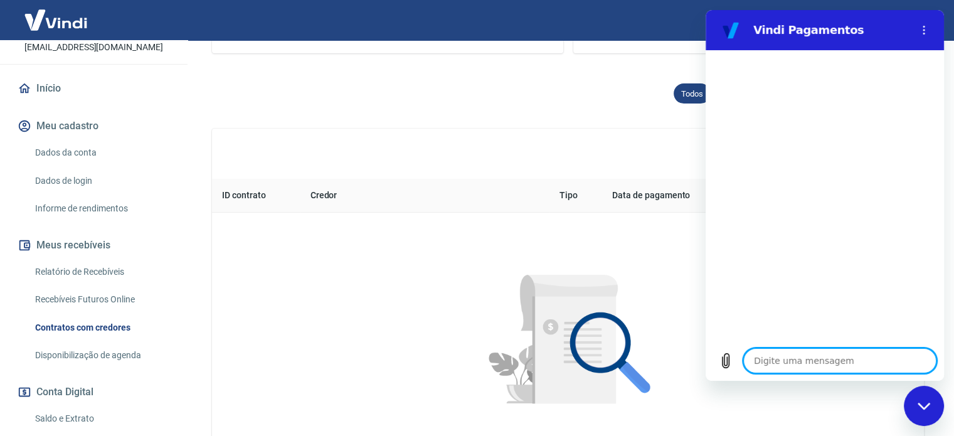
scroll to position [63, 0]
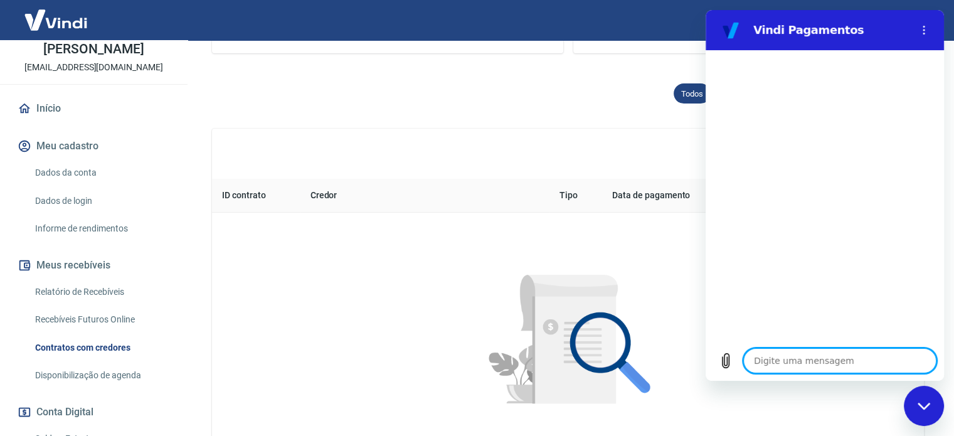
click at [82, 185] on link "Dados da conta" at bounding box center [101, 173] width 142 height 26
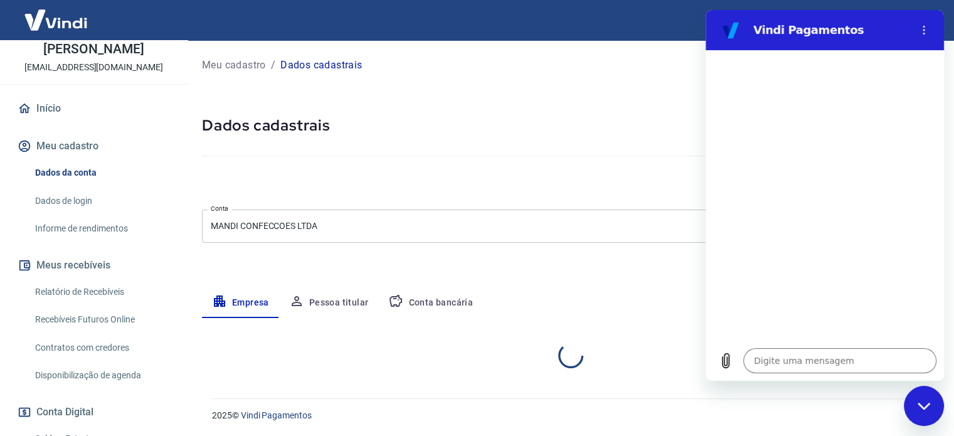
select select "BA"
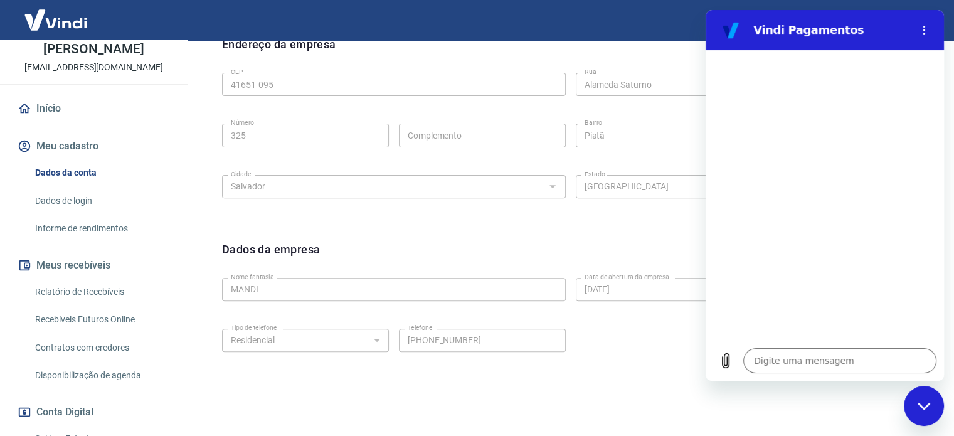
scroll to position [468, 0]
